Goal: Information Seeking & Learning: Learn about a topic

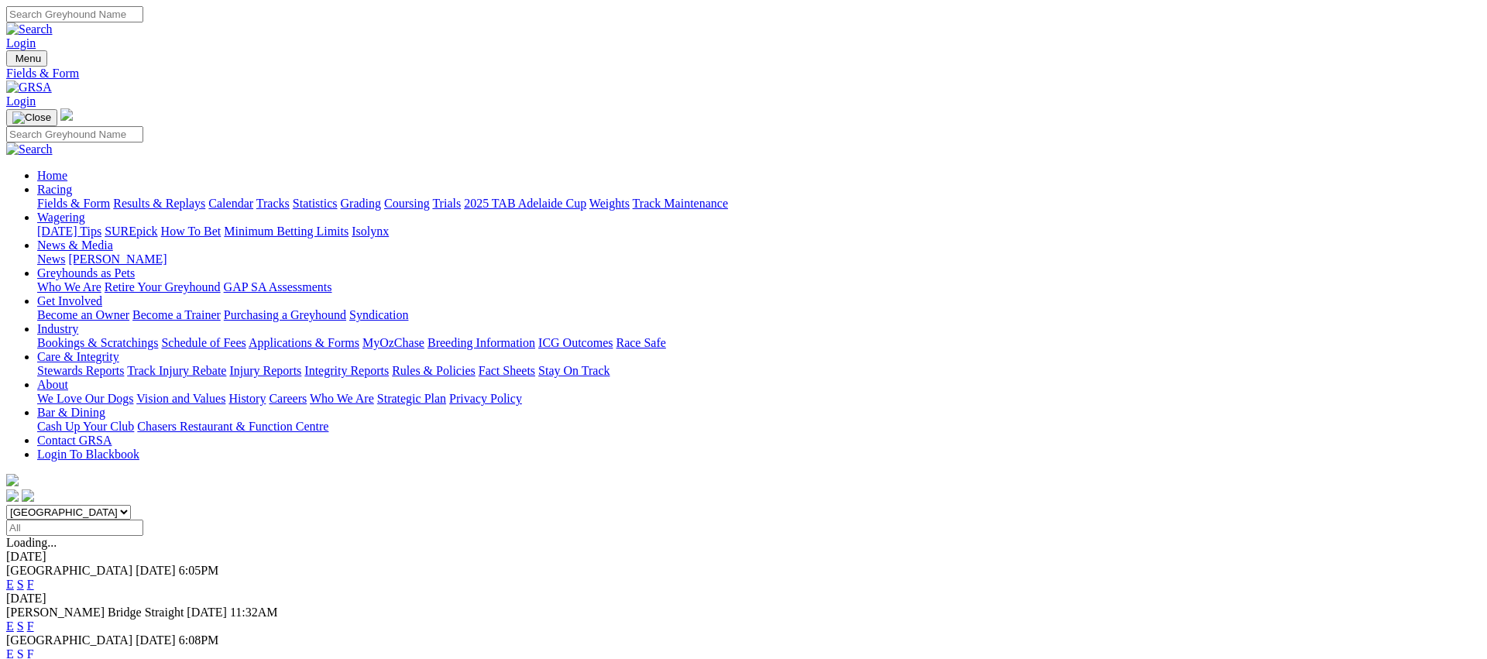
click at [630, 197] on link "Weights" at bounding box center [609, 203] width 40 height 13
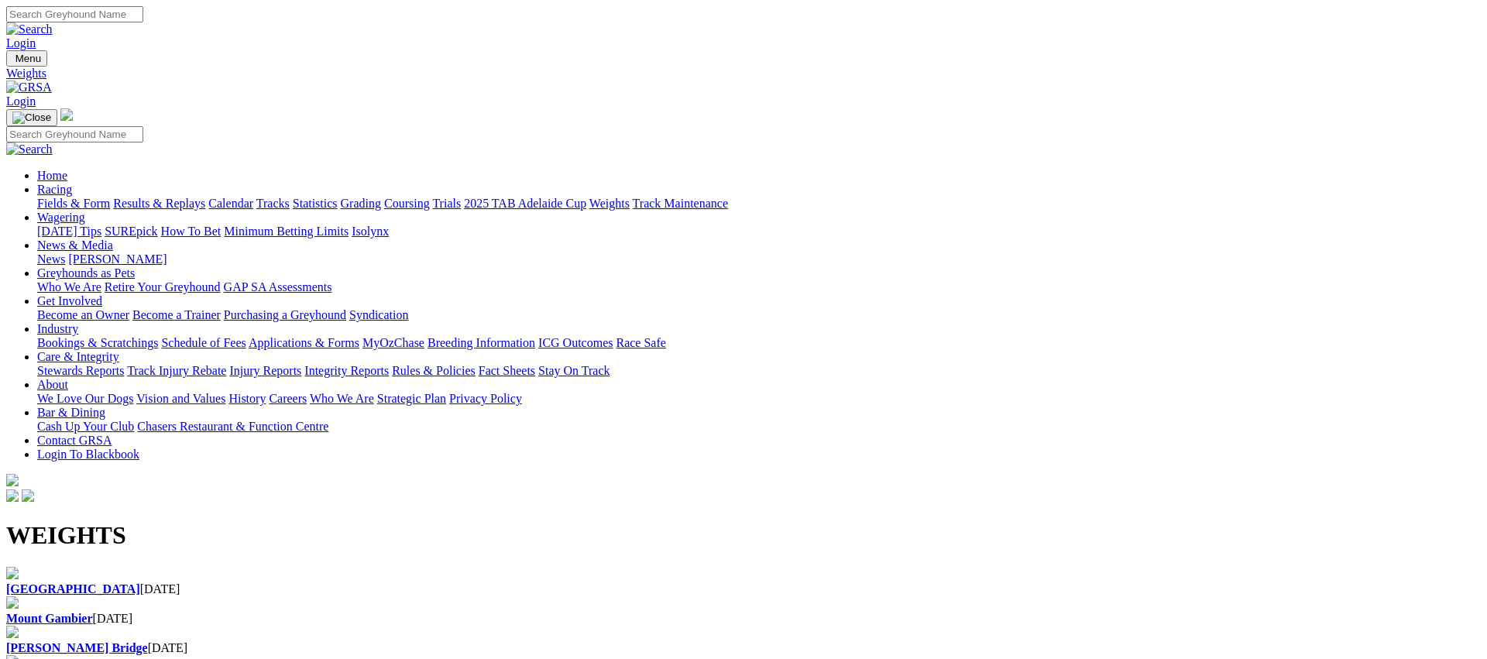
click at [208, 567] on div "Angle Park 06 Oct 2025" at bounding box center [743, 581] width 1475 height 29
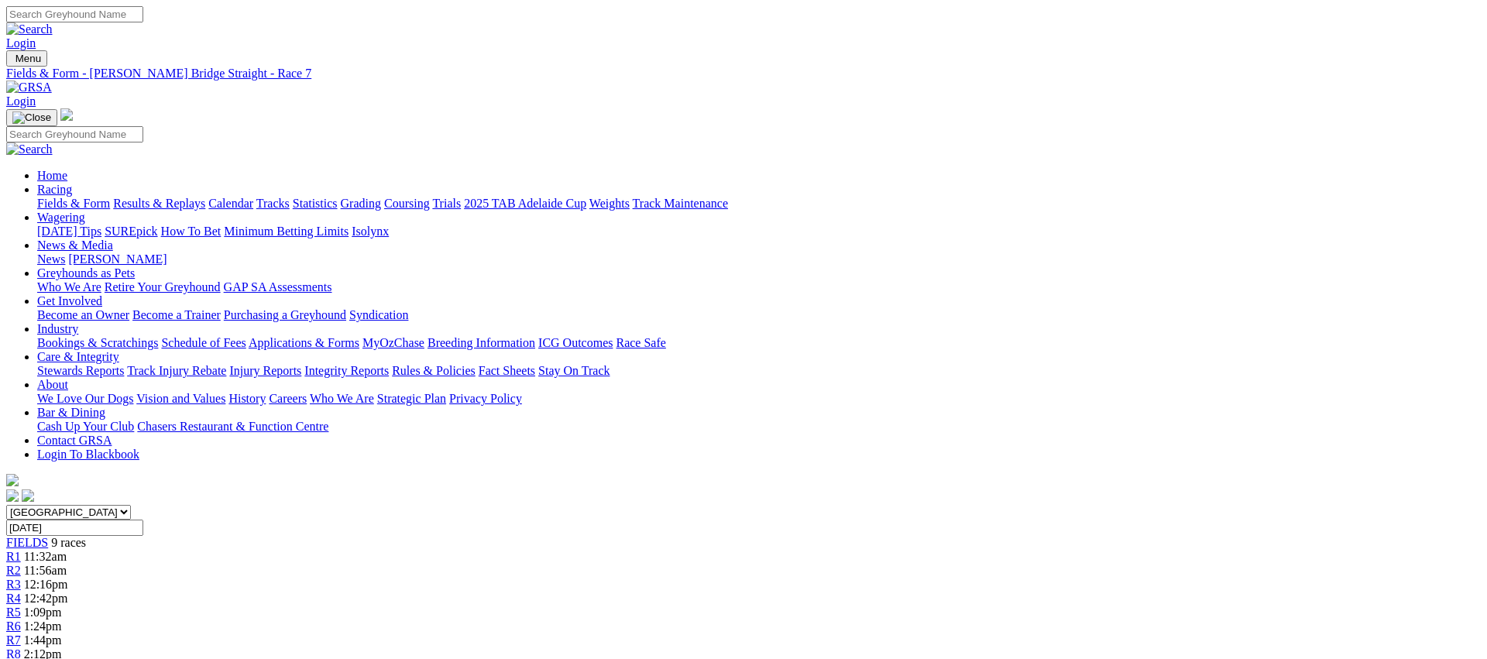
click at [21, 647] on span "R8" at bounding box center [13, 653] width 15 height 13
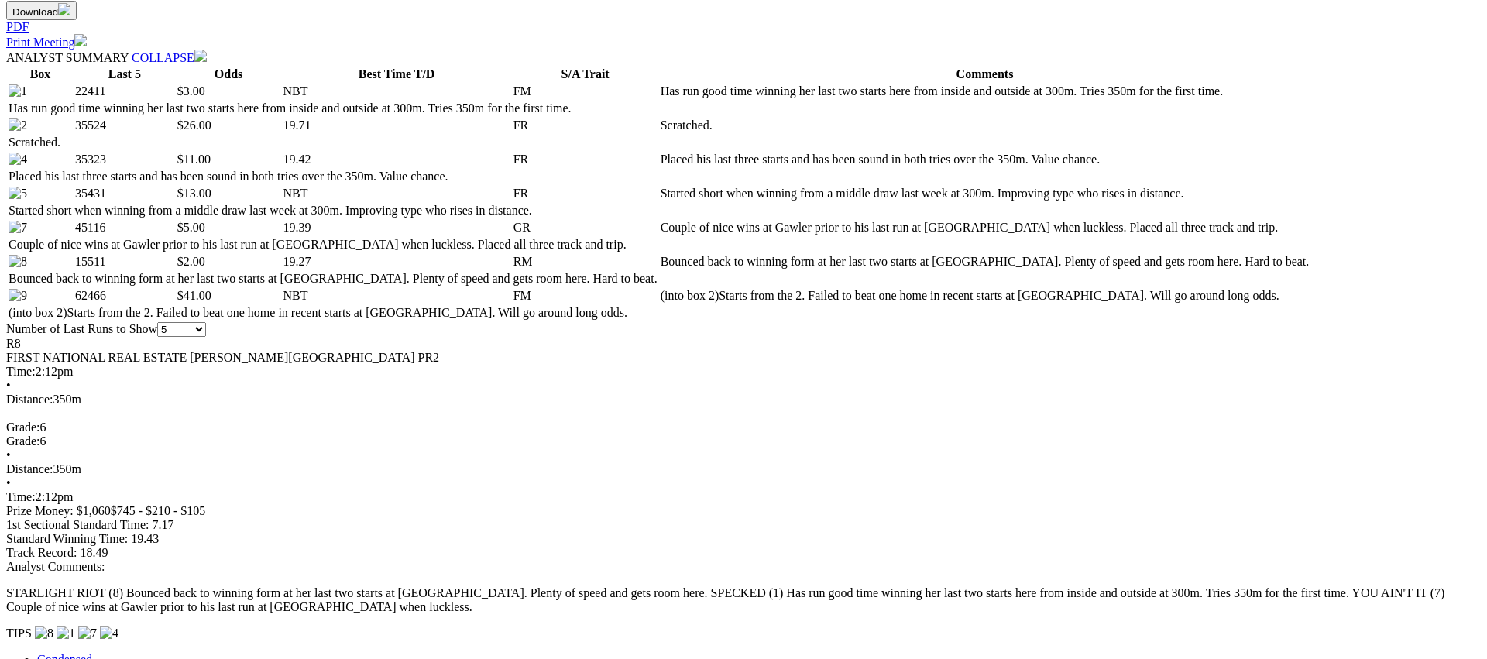
scroll to position [735, 0]
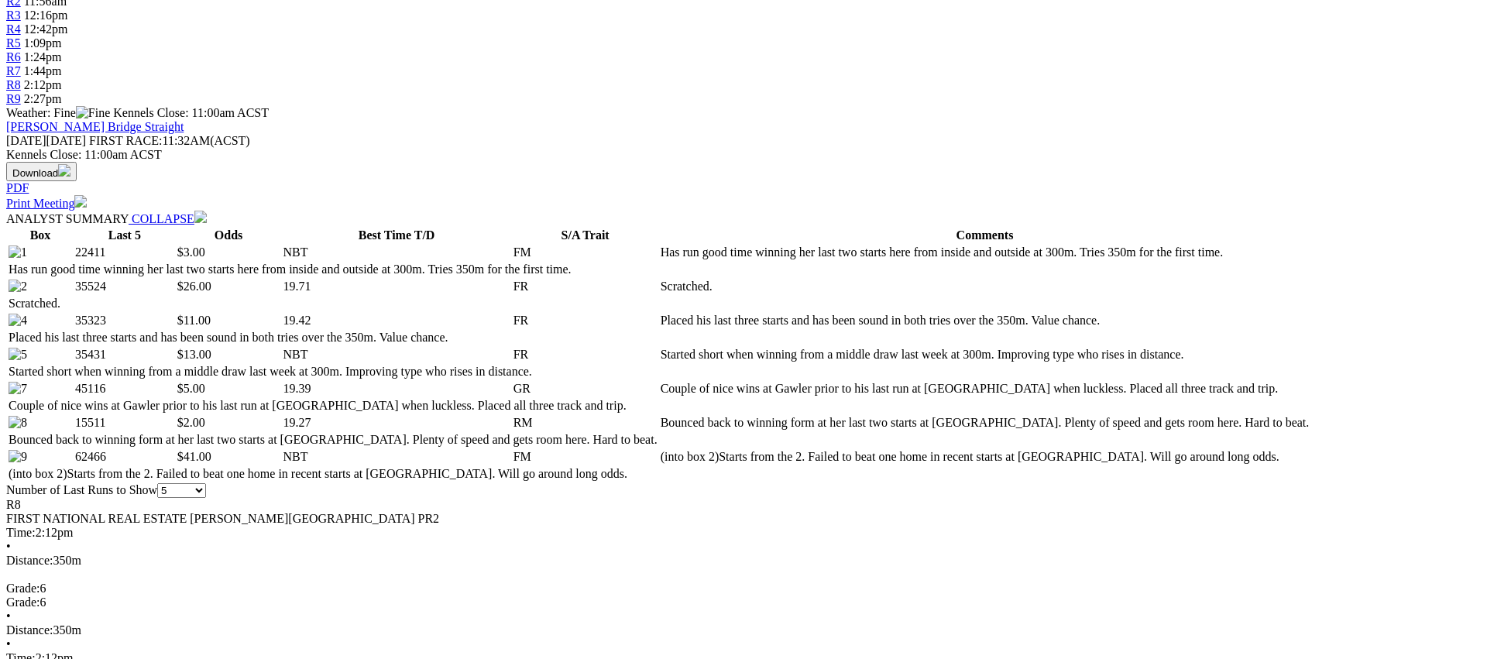
scroll to position [575, 0]
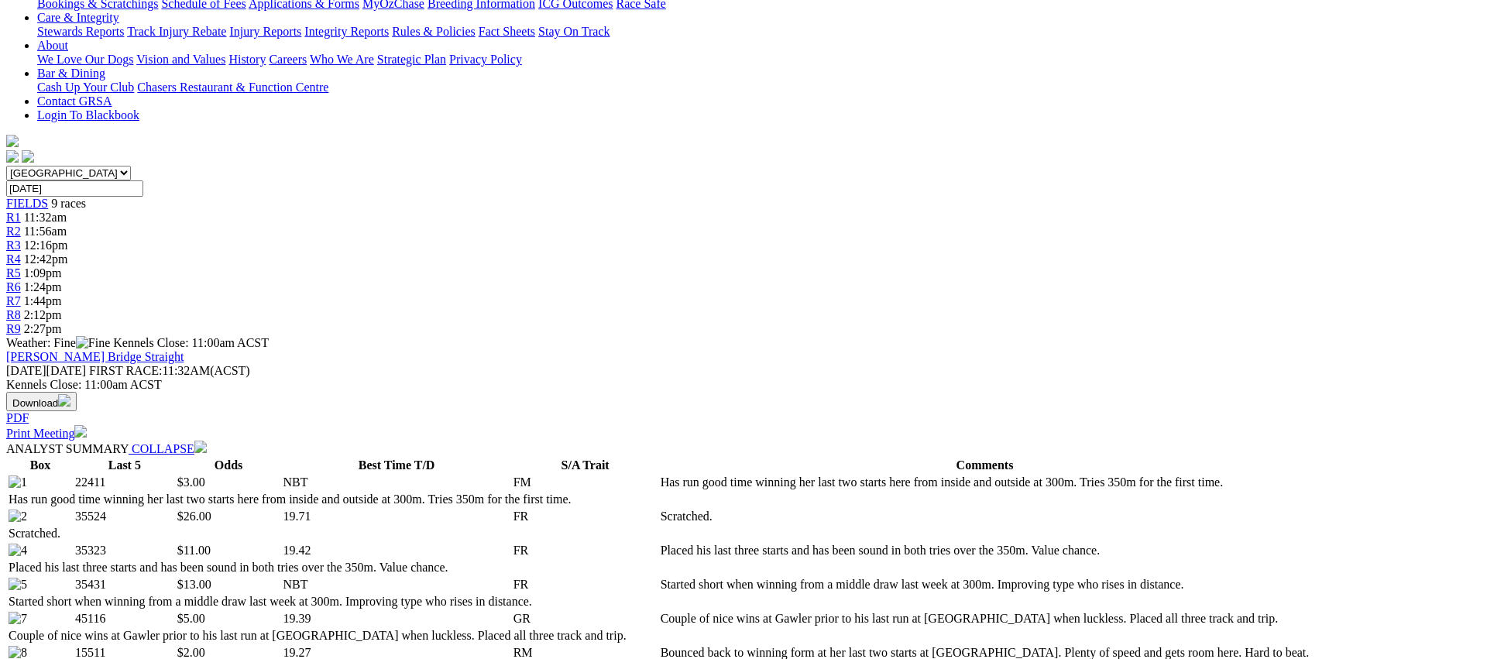
scroll to position [534, 0]
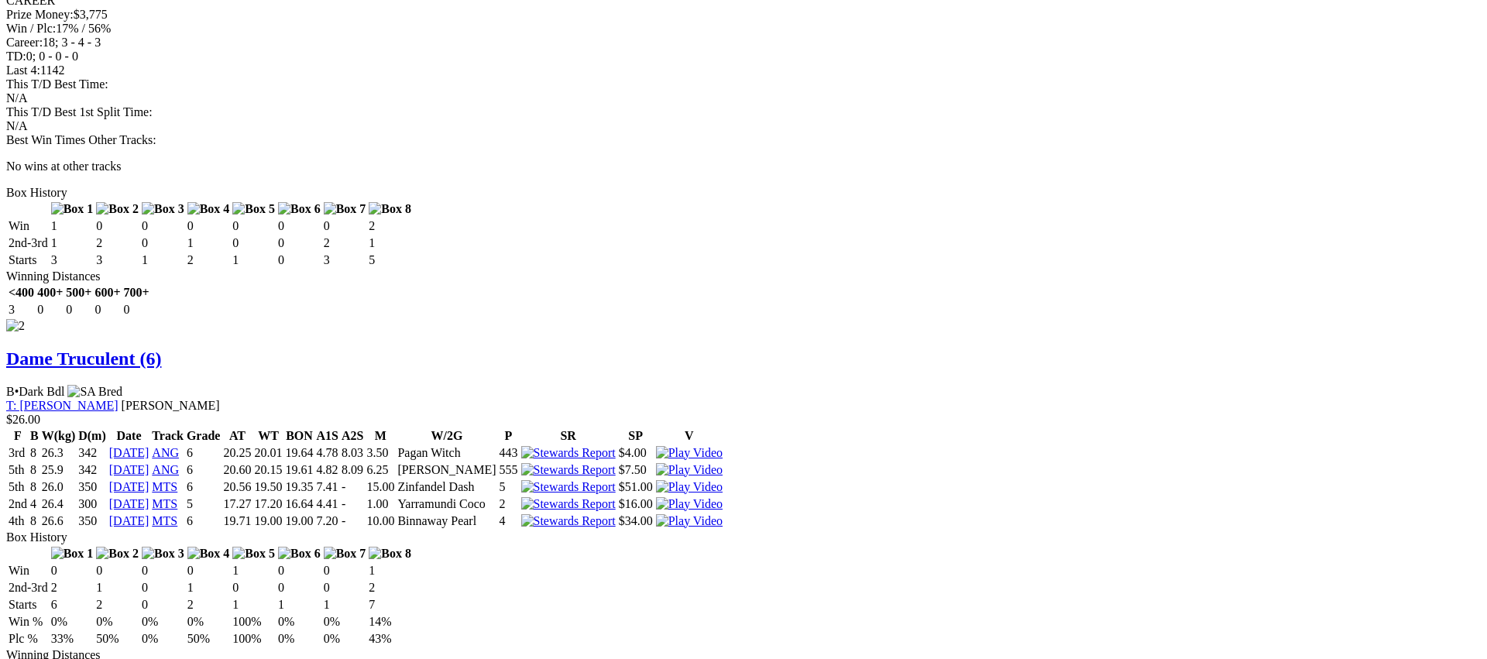
scroll to position [1931, 0]
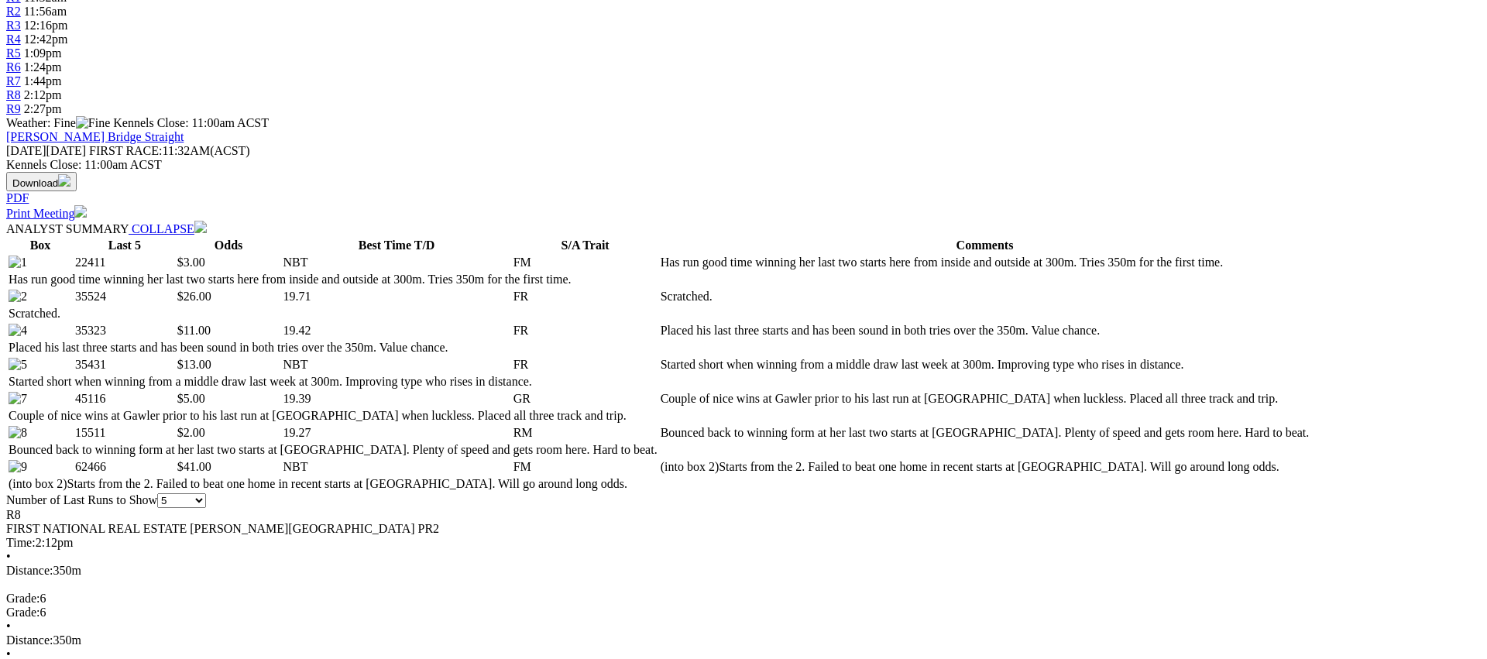
scroll to position [564, 0]
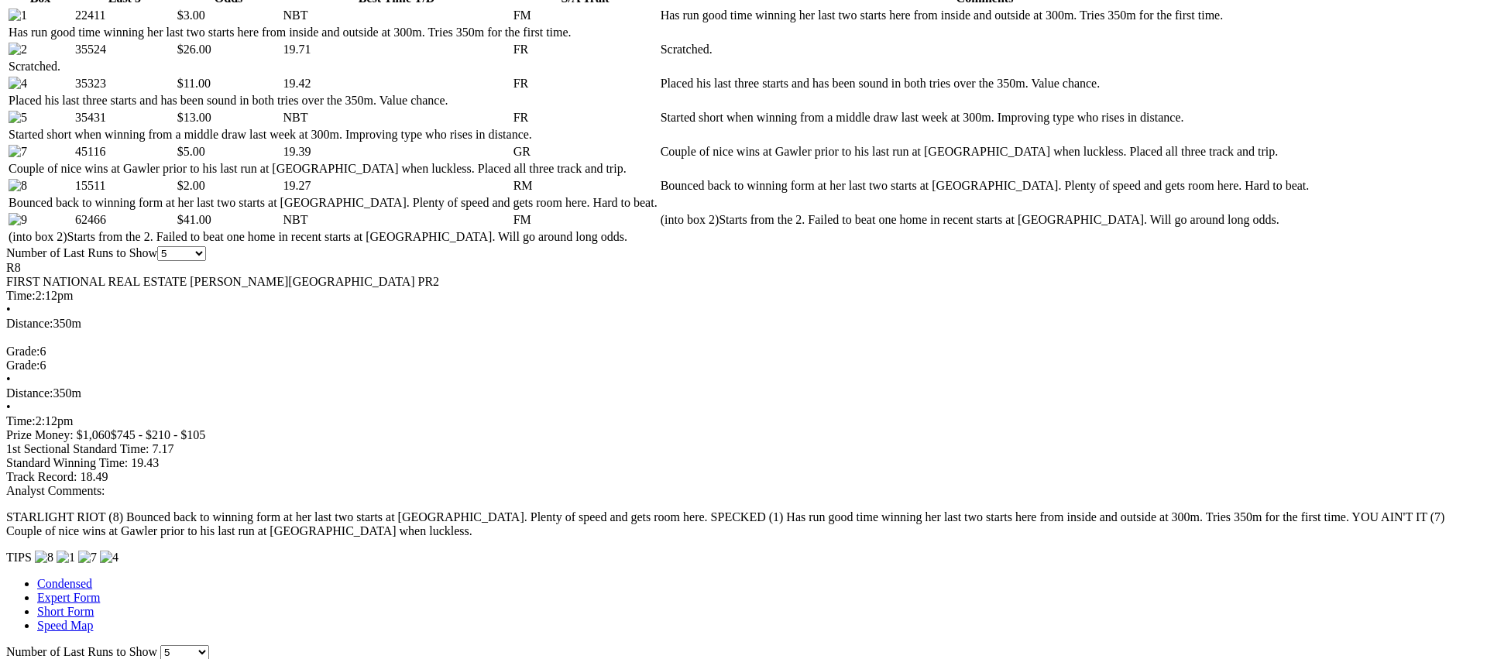
scroll to position [830, 0]
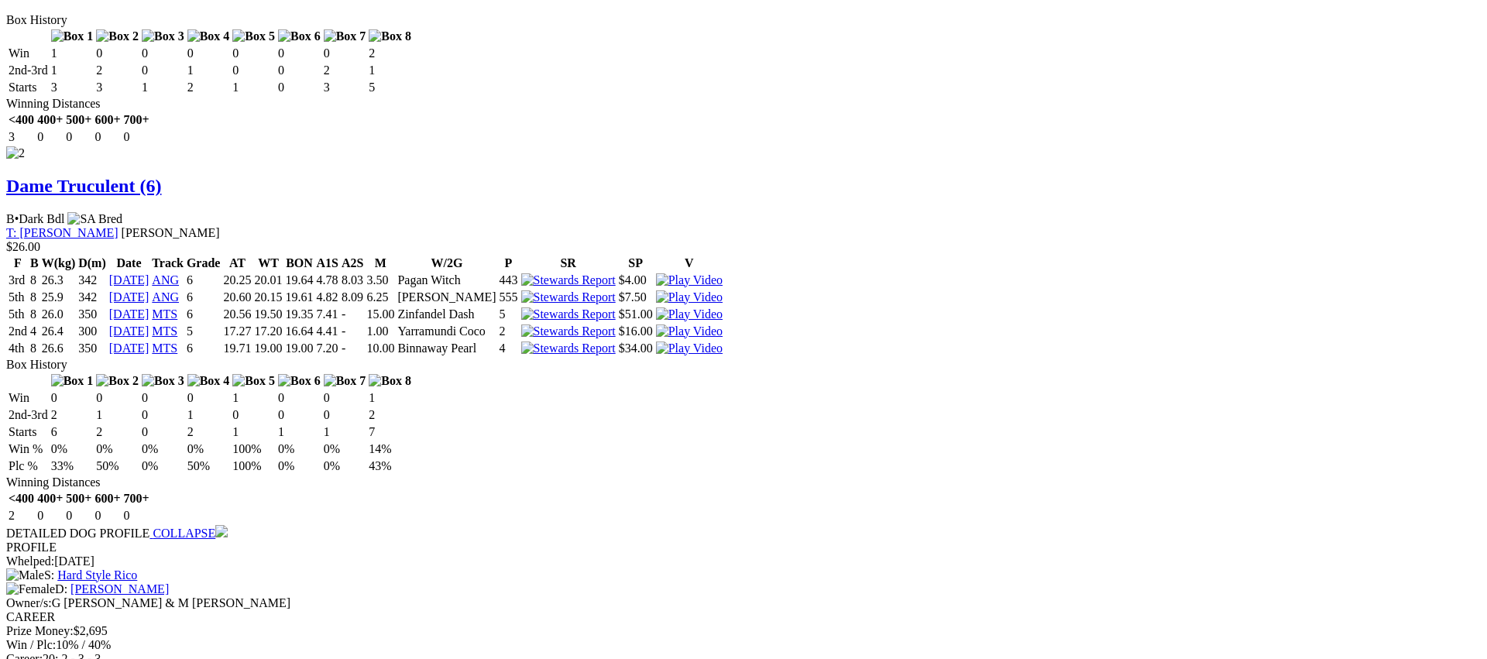
scroll to position [2111, 0]
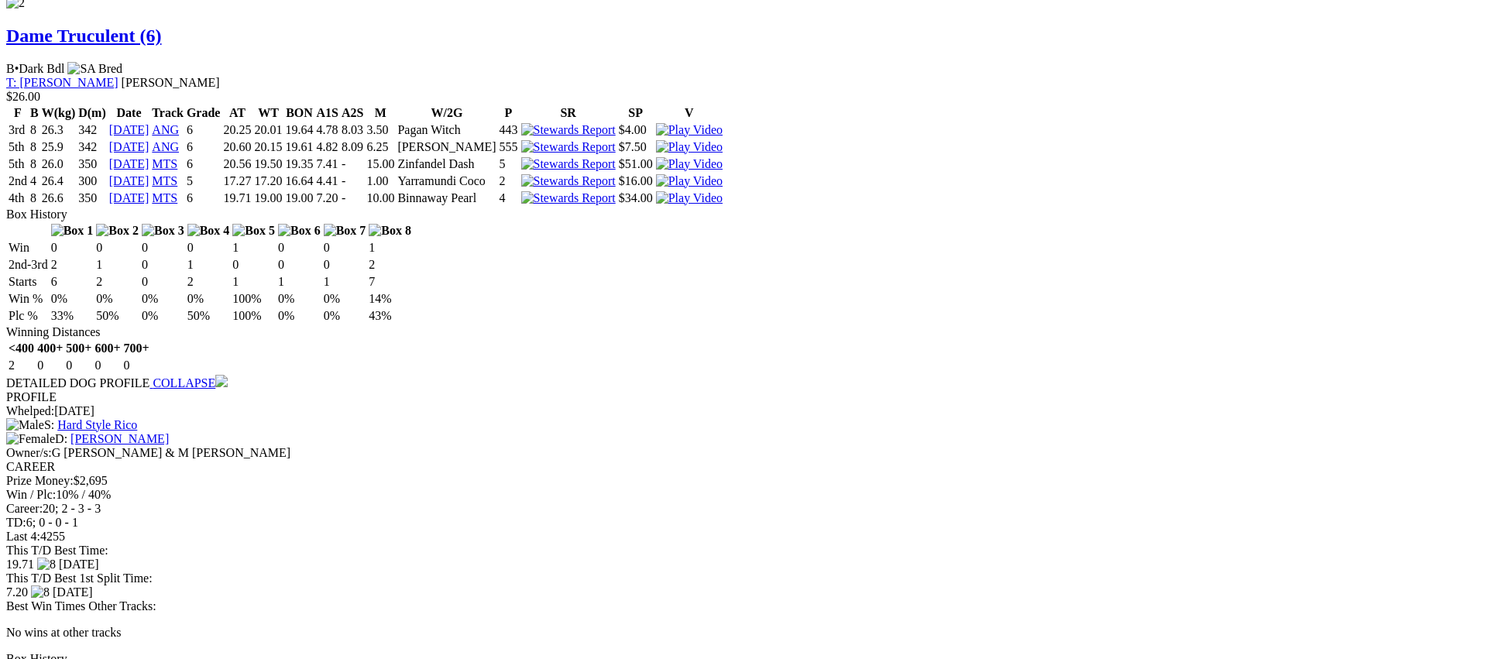
scroll to position [2260, 0]
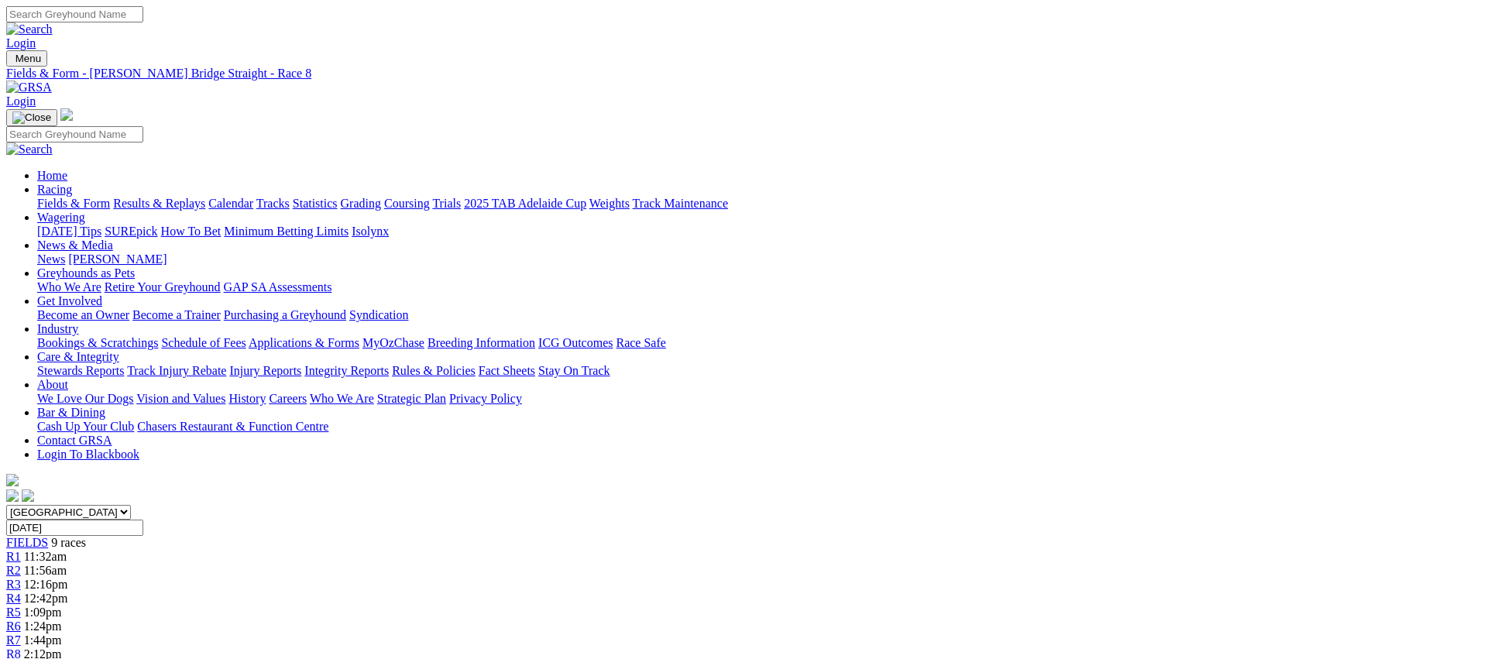
click at [1172, 658] on div "R9 2:27pm" at bounding box center [743, 668] width 1475 height 14
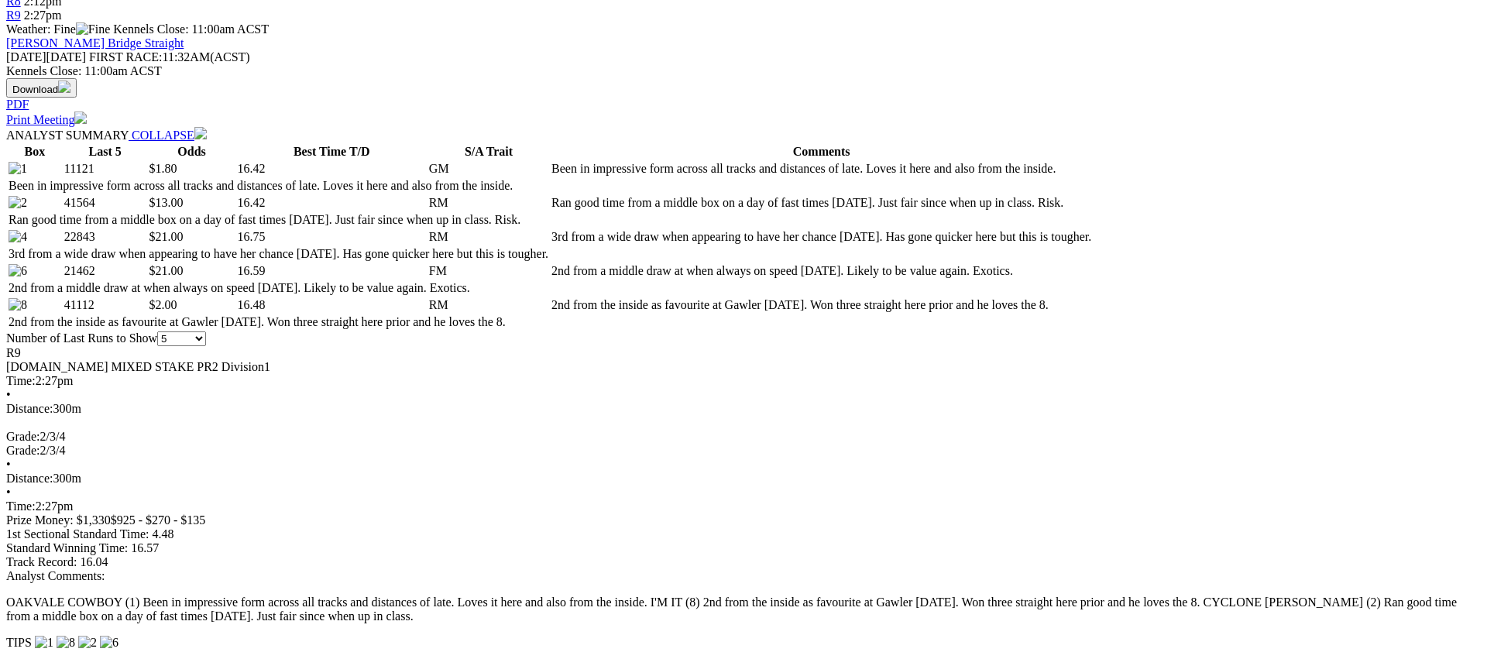
scroll to position [655, 0]
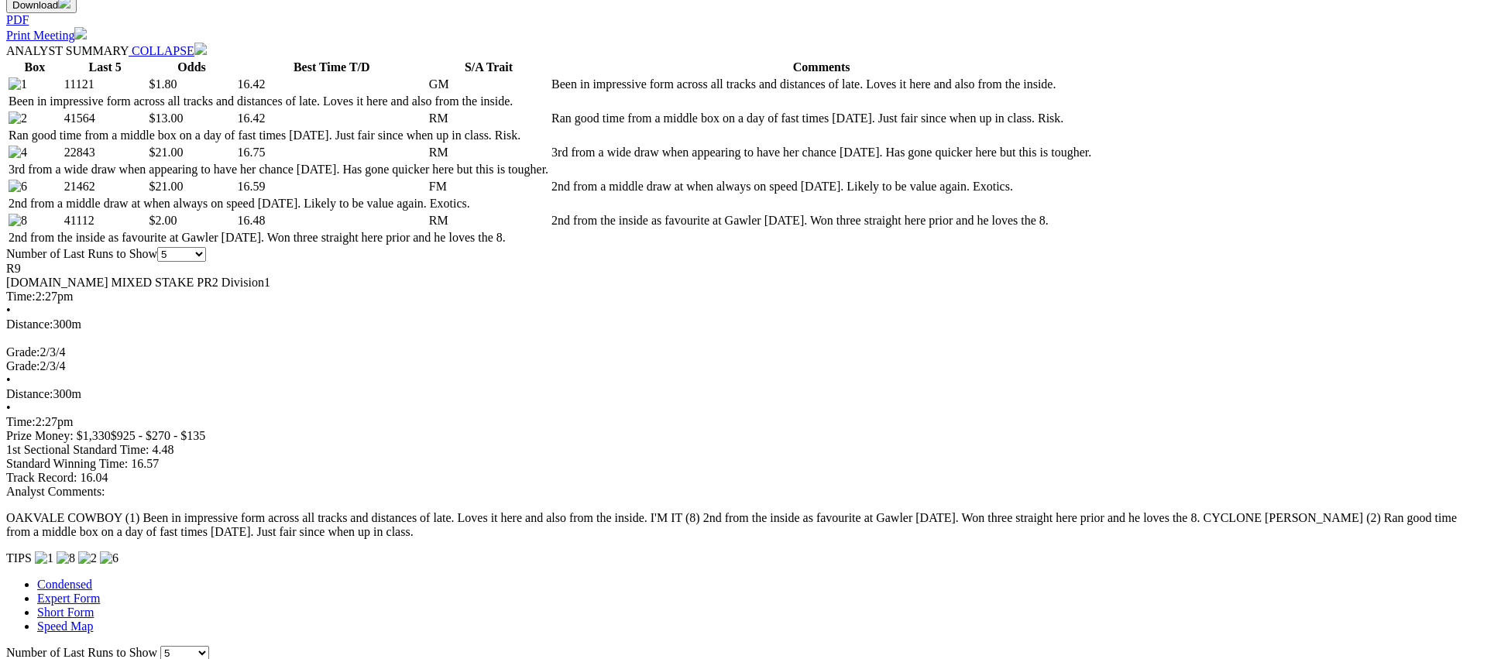
scroll to position [742, 0]
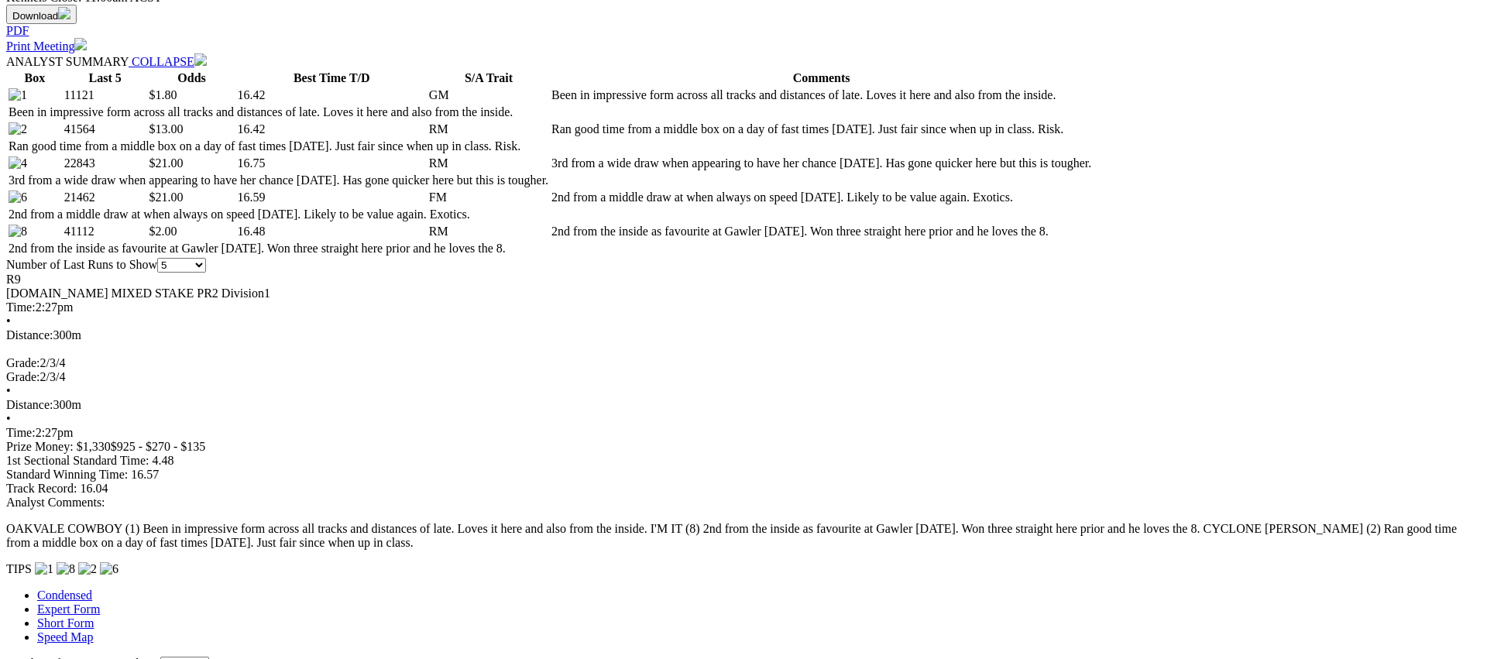
scroll to position [727, 0]
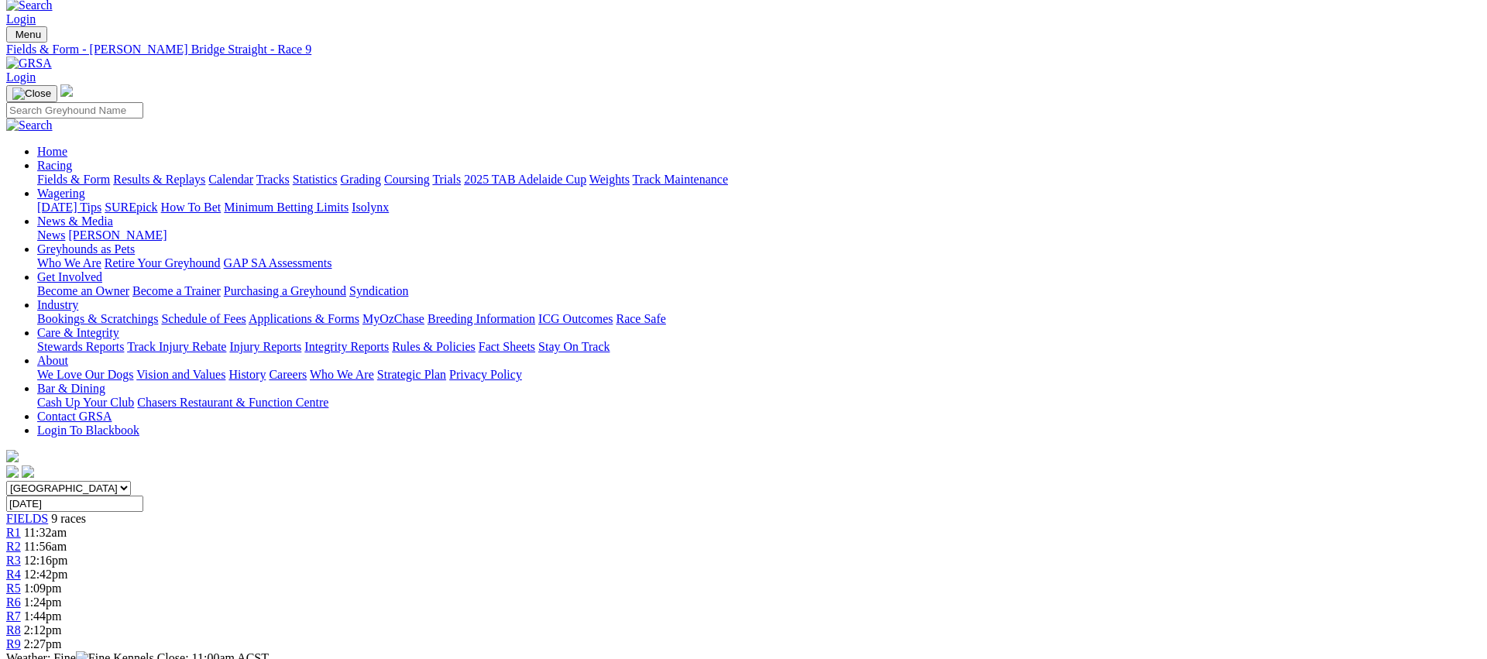
scroll to position [0, 0]
